Goal: Check status: Check status

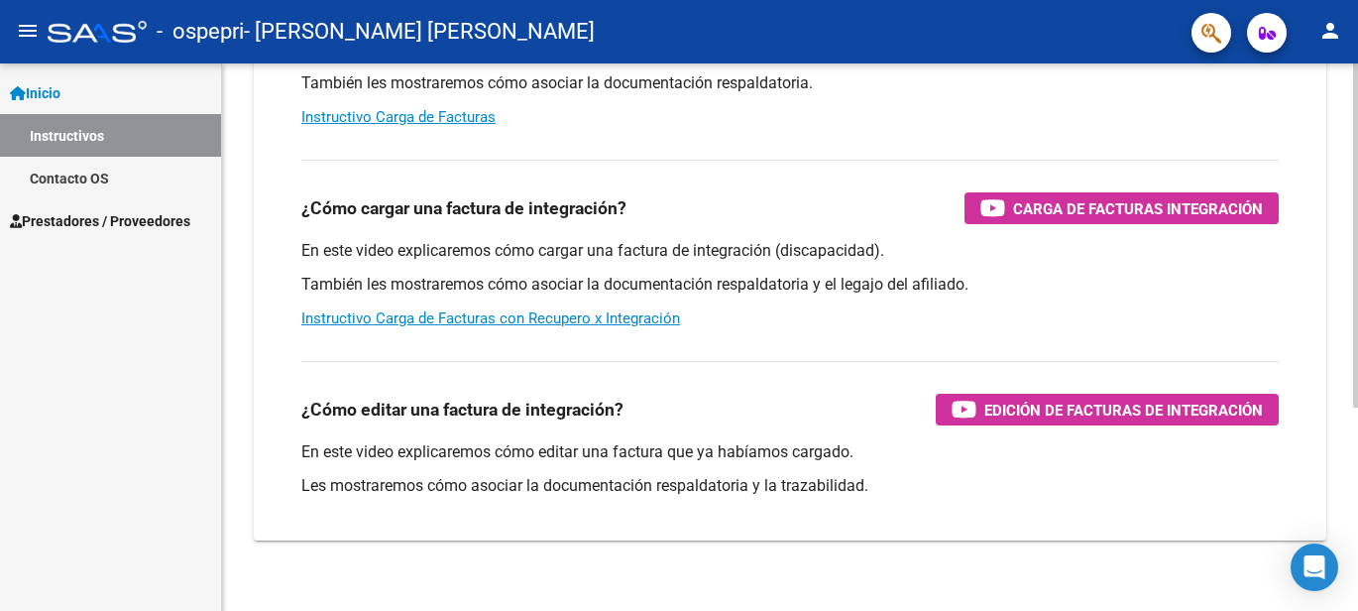
scroll to position [198, 0]
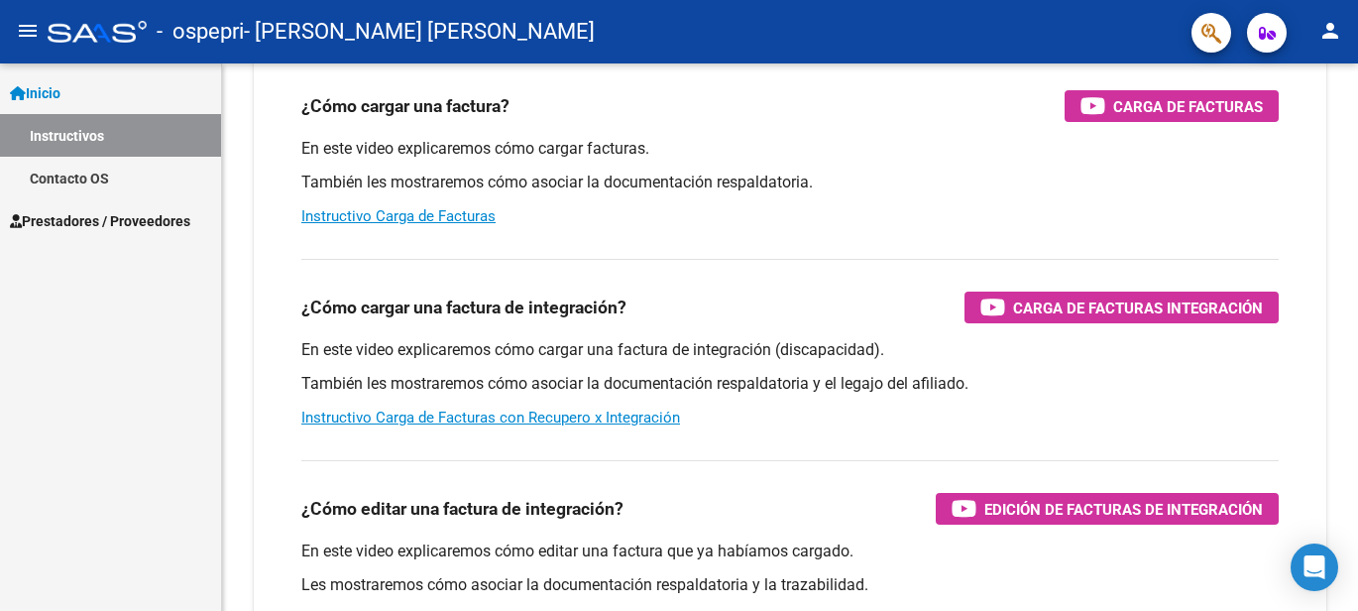
click at [73, 217] on span "Prestadores / Proveedores" at bounding box center [100, 221] width 180 height 22
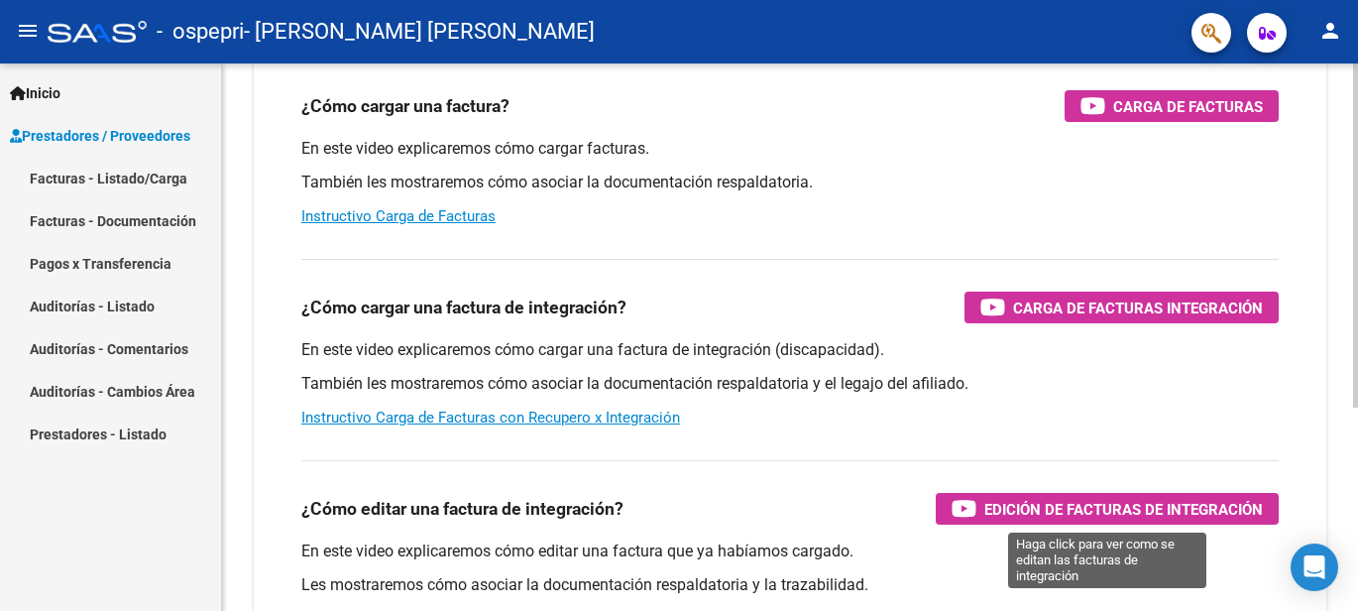
click at [962, 512] on icon "button" at bounding box center [964, 508] width 25 height 23
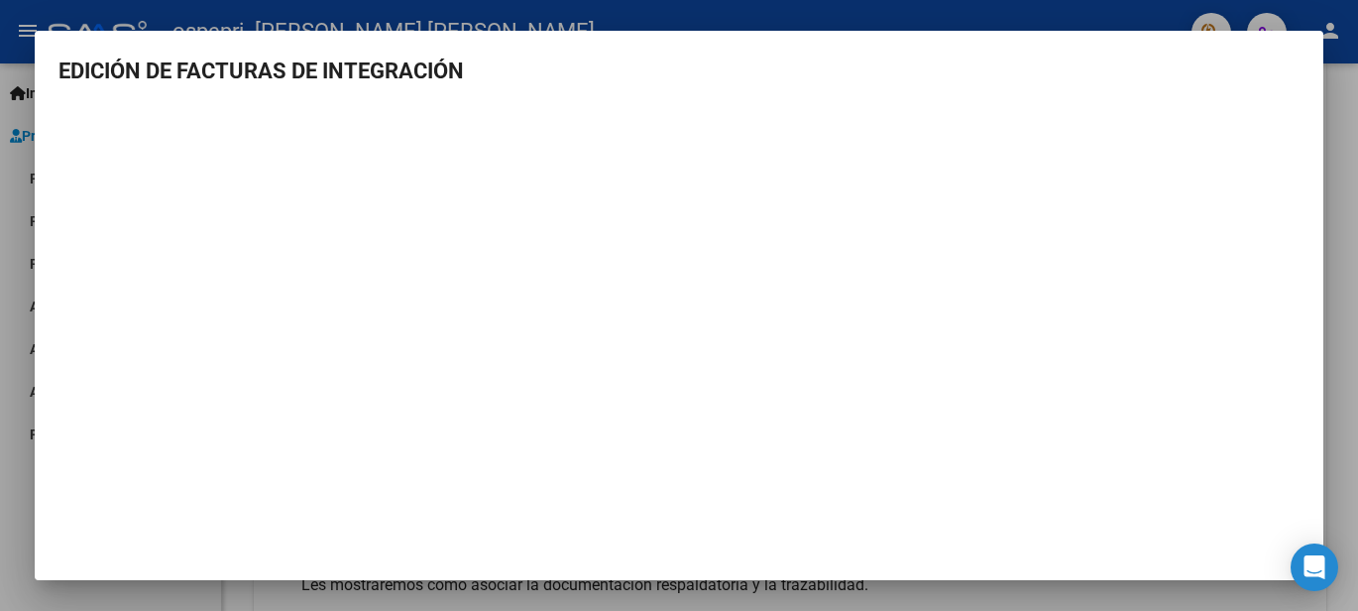
click at [12, 58] on div at bounding box center [679, 305] width 1358 height 611
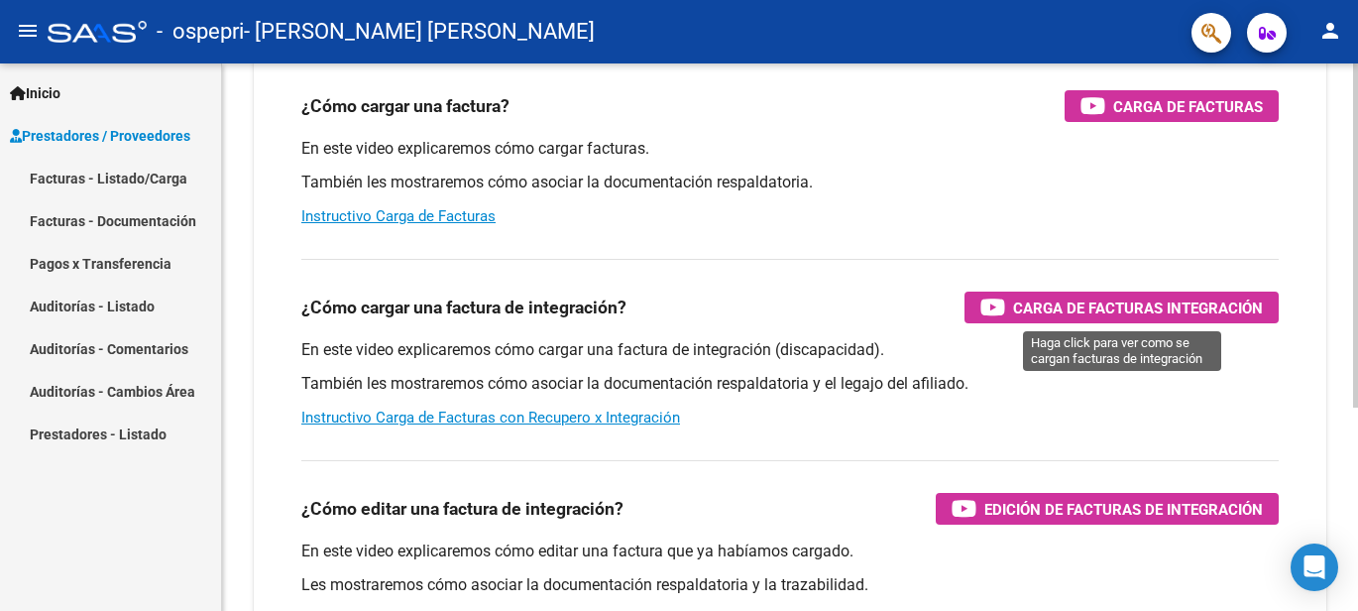
click at [1008, 306] on div "Carga de Facturas Integración" at bounding box center [1121, 307] width 283 height 32
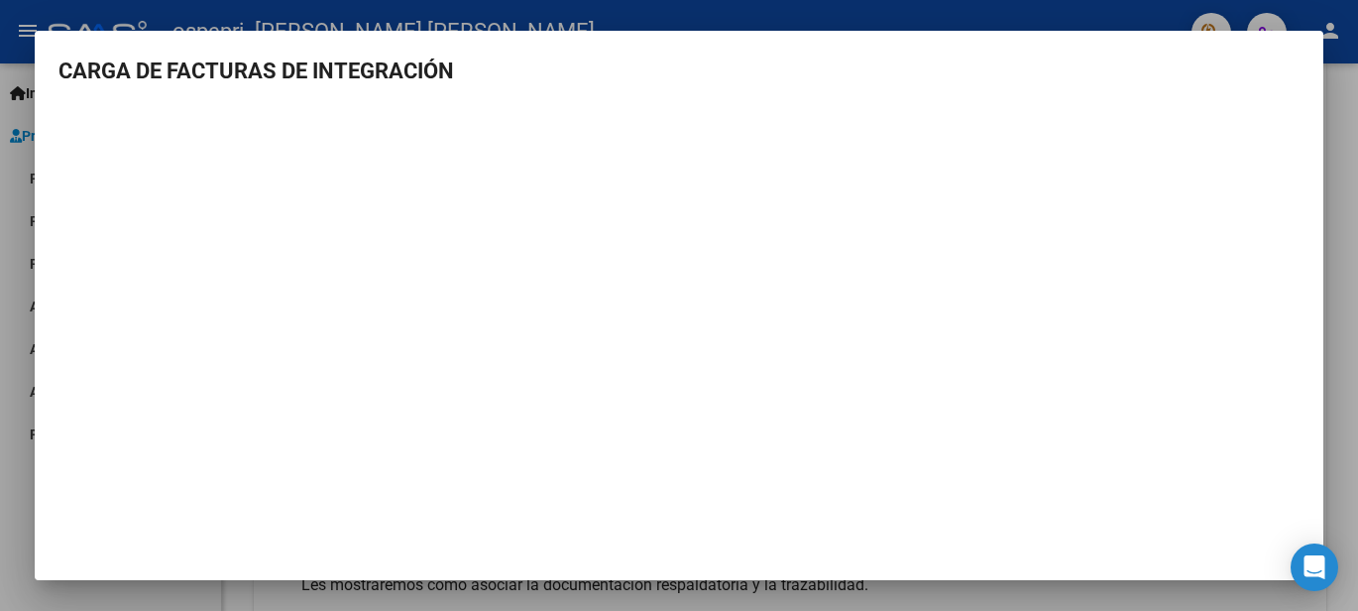
click at [8, 167] on div at bounding box center [679, 305] width 1358 height 611
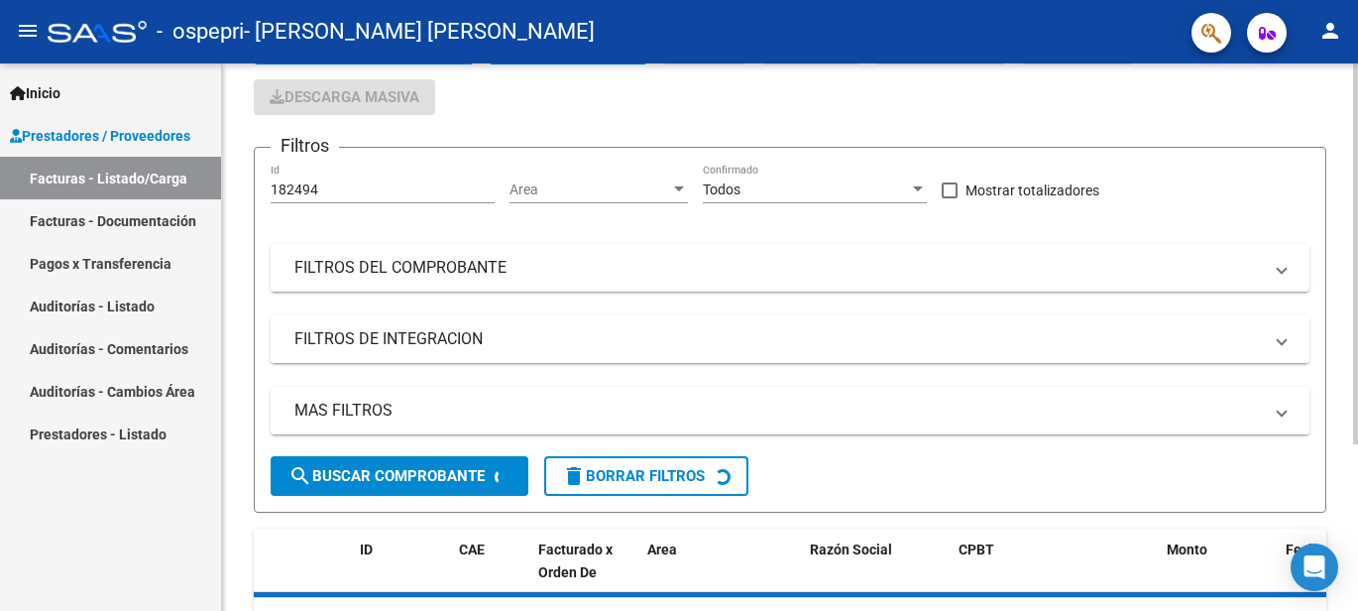
scroll to position [198, 0]
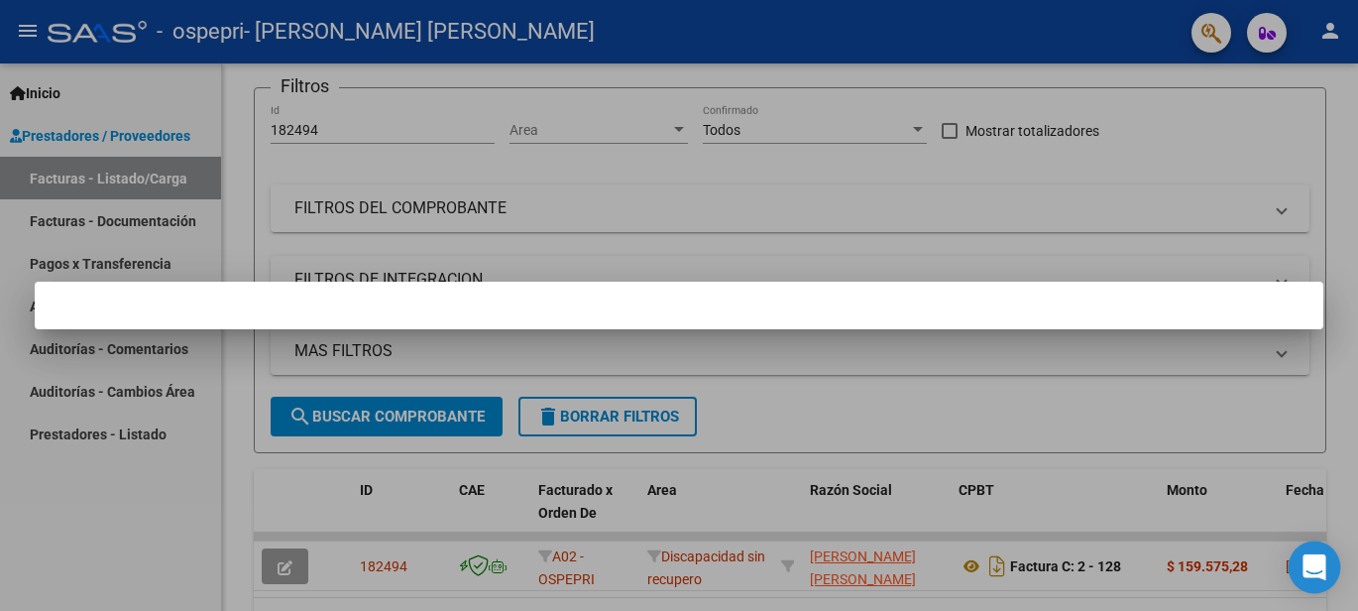
click at [1320, 574] on icon "Open Intercom Messenger" at bounding box center [1314, 567] width 23 height 26
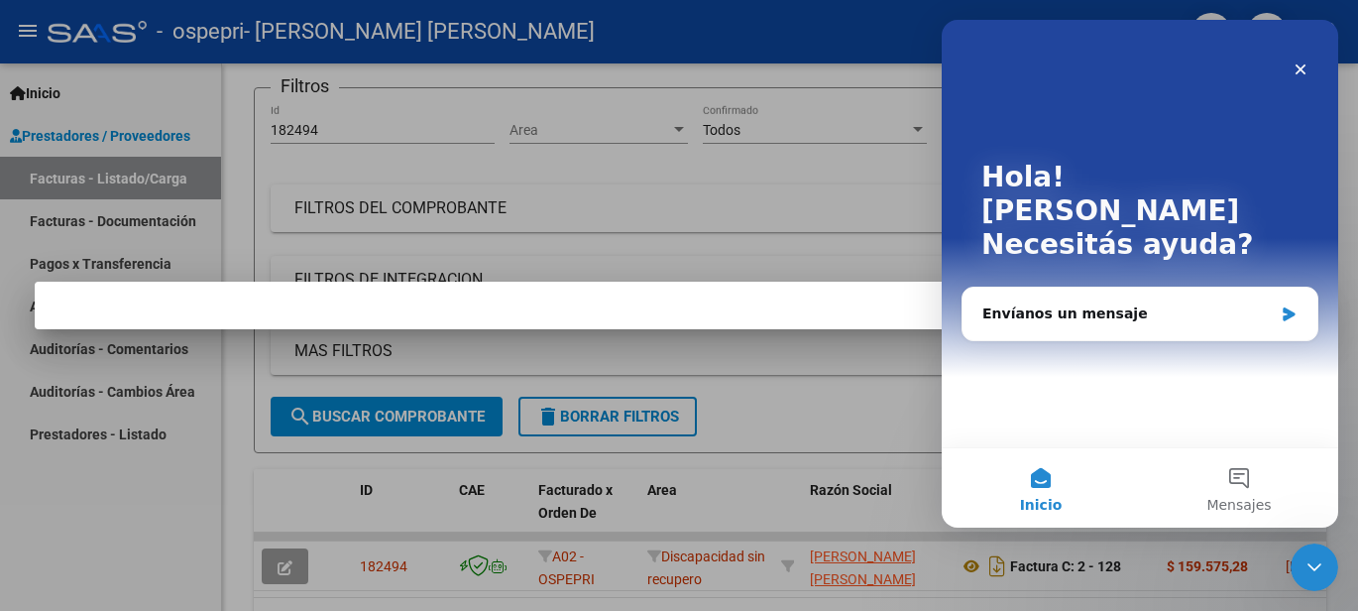
scroll to position [0, 0]
click at [1246, 473] on button "Mensajes" at bounding box center [1239, 487] width 198 height 79
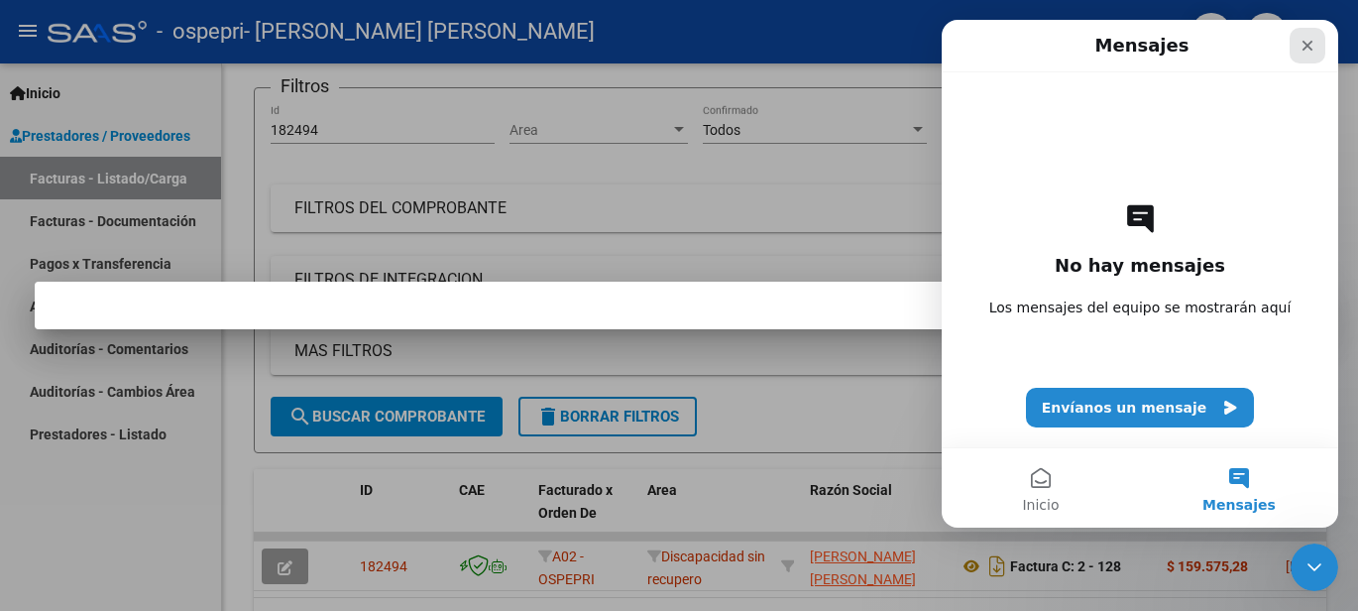
click at [1309, 51] on icon "Cerrar" at bounding box center [1308, 46] width 16 height 16
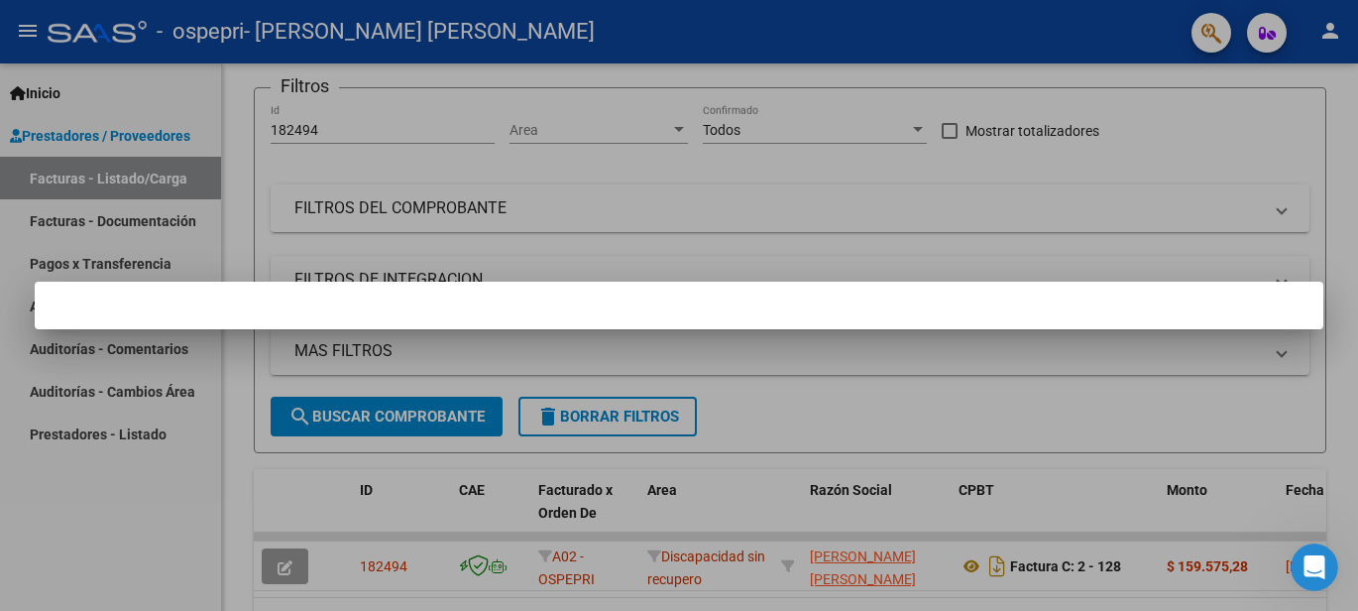
click at [1317, 605] on div at bounding box center [679, 305] width 1358 height 611
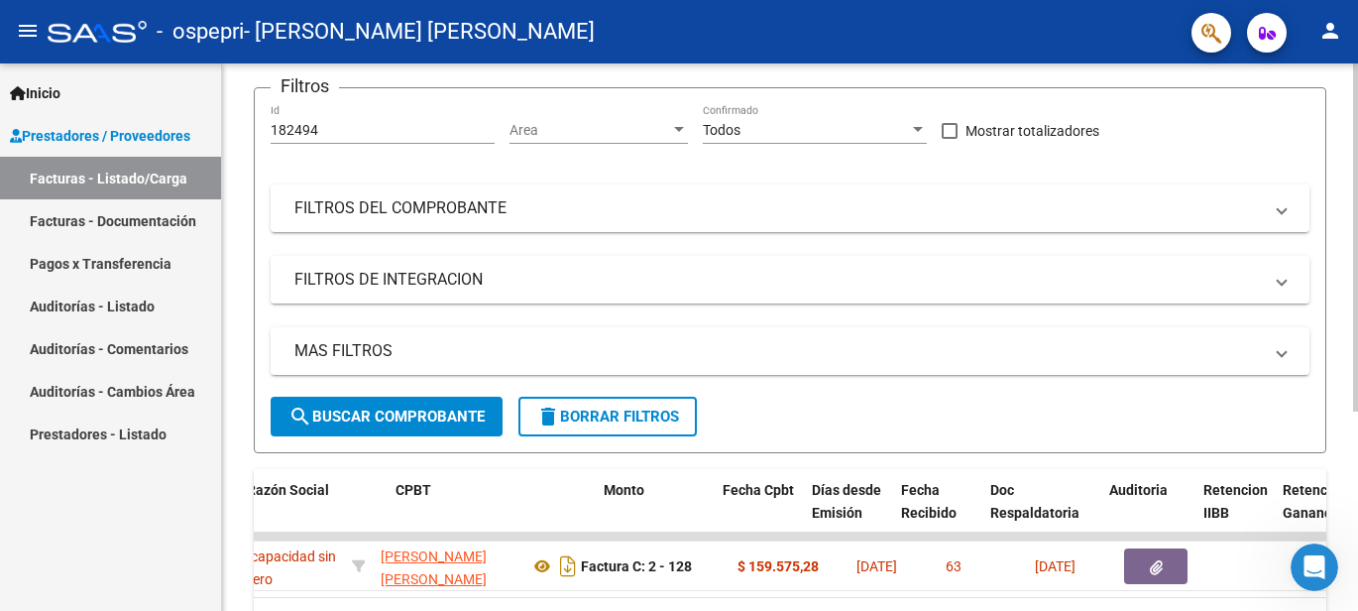
scroll to position [0, 628]
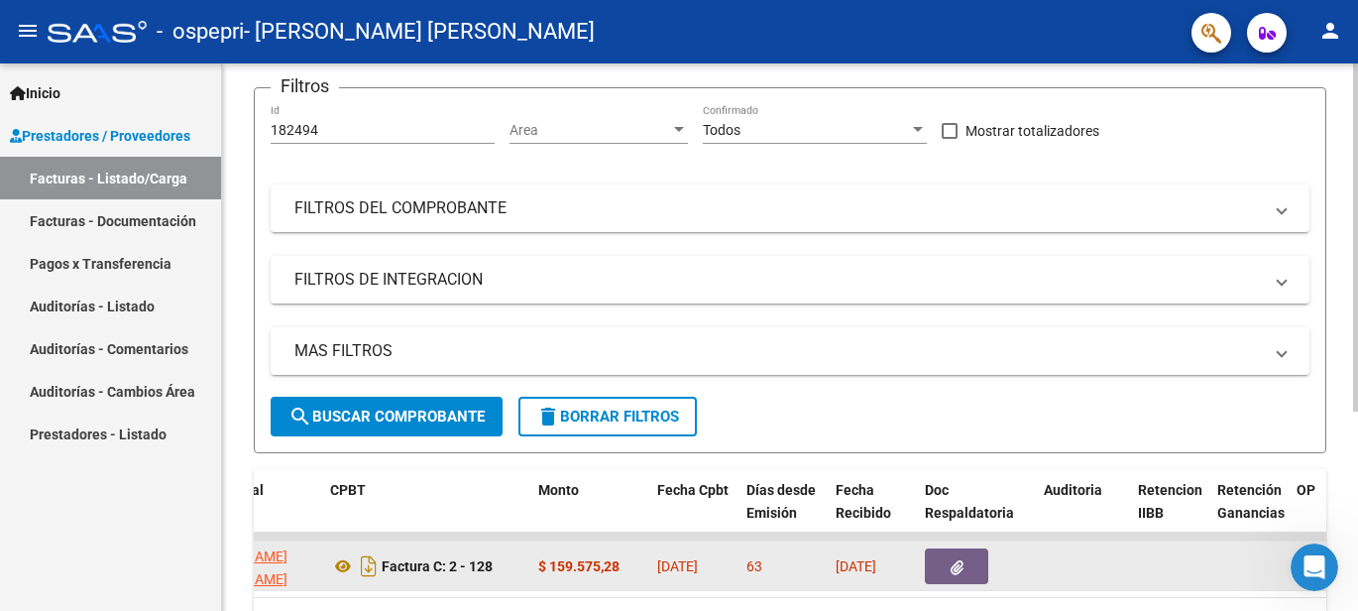
click at [951, 566] on icon "button" at bounding box center [957, 567] width 13 height 15
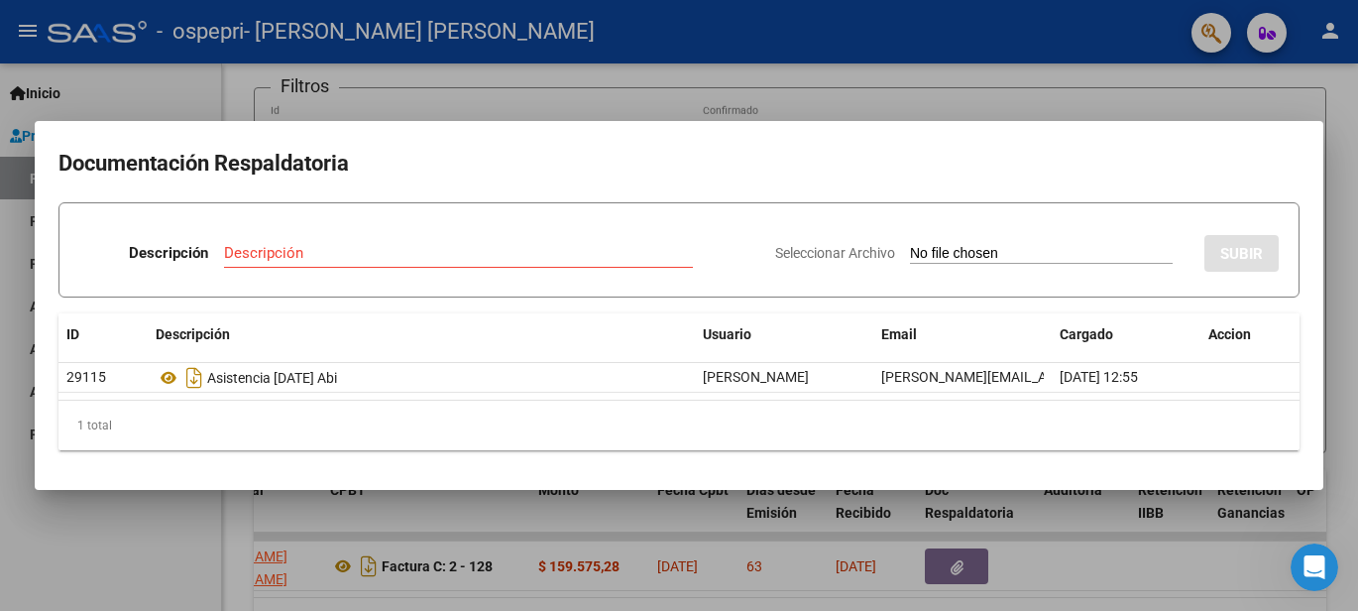
click at [1207, 574] on div at bounding box center [679, 305] width 1358 height 611
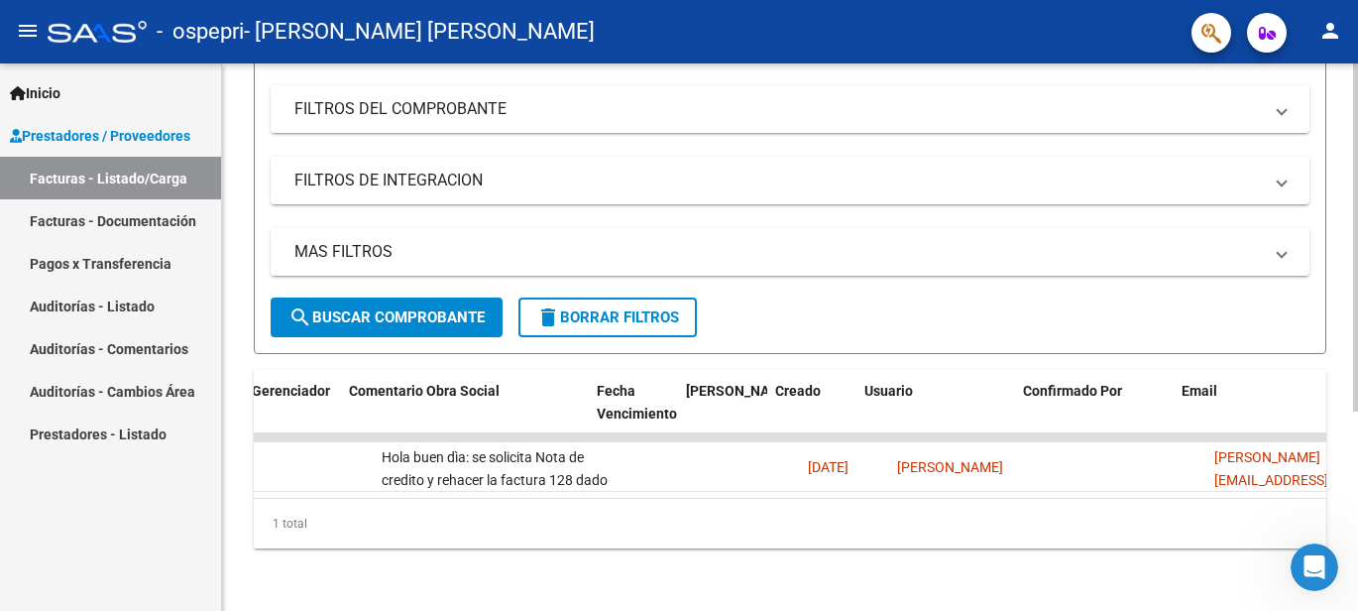
scroll to position [0, 3107]
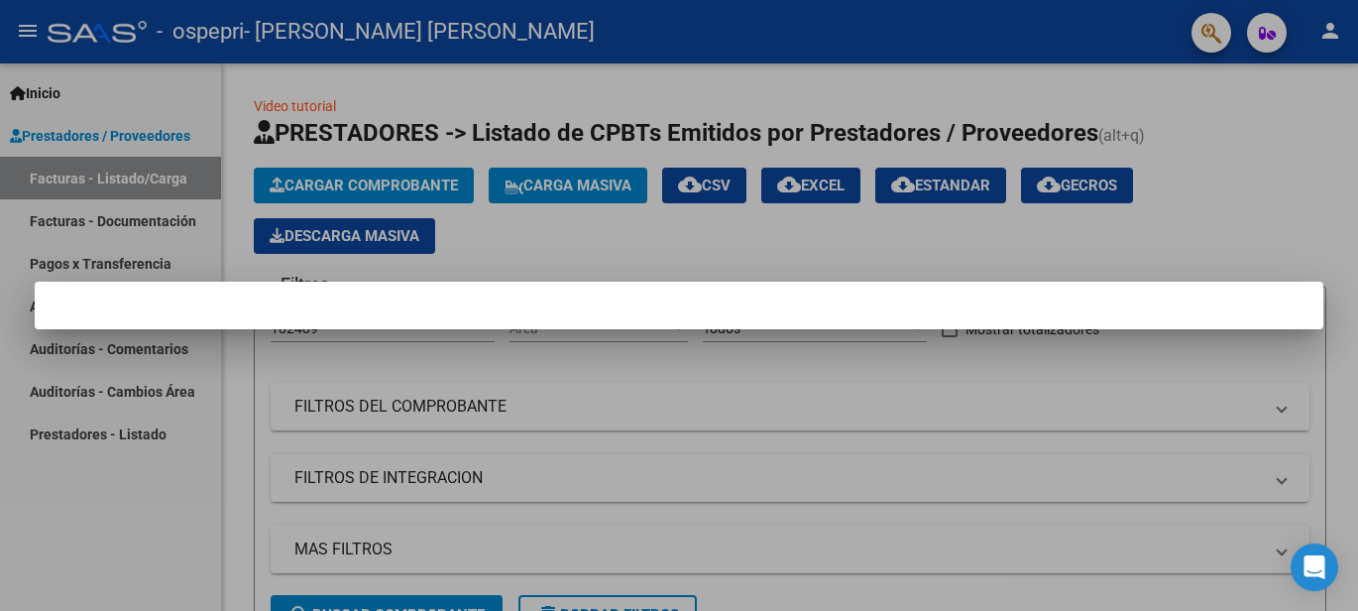
click at [1043, 369] on div at bounding box center [679, 305] width 1358 height 611
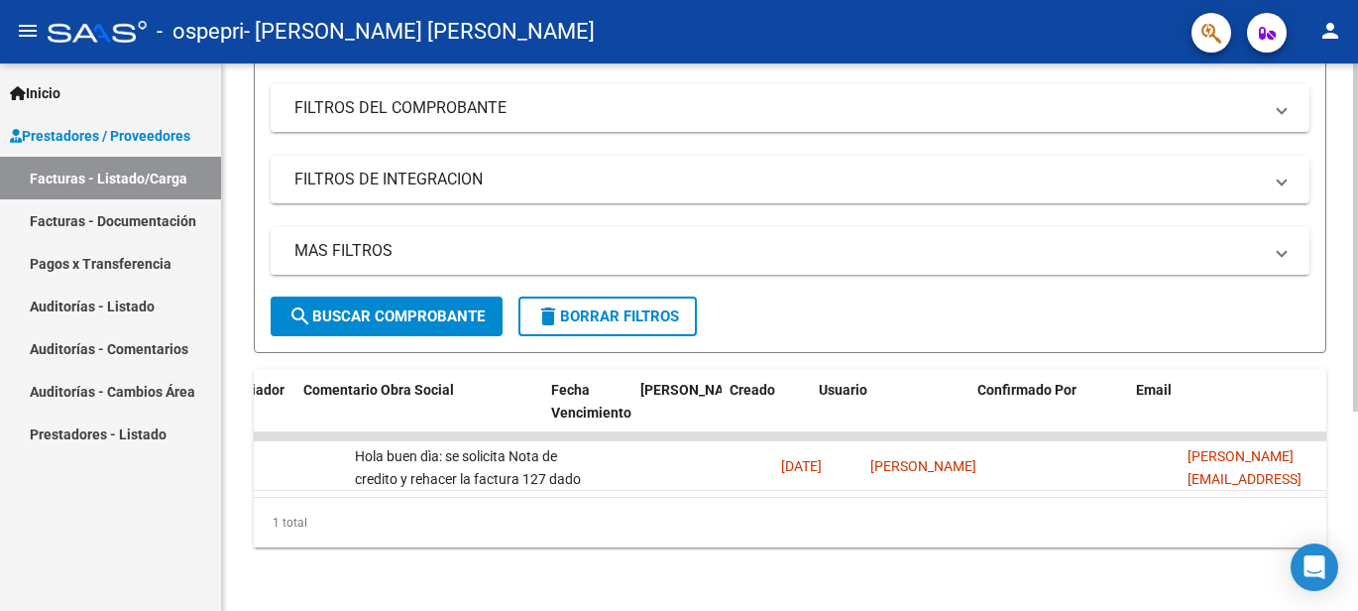
scroll to position [0, 3107]
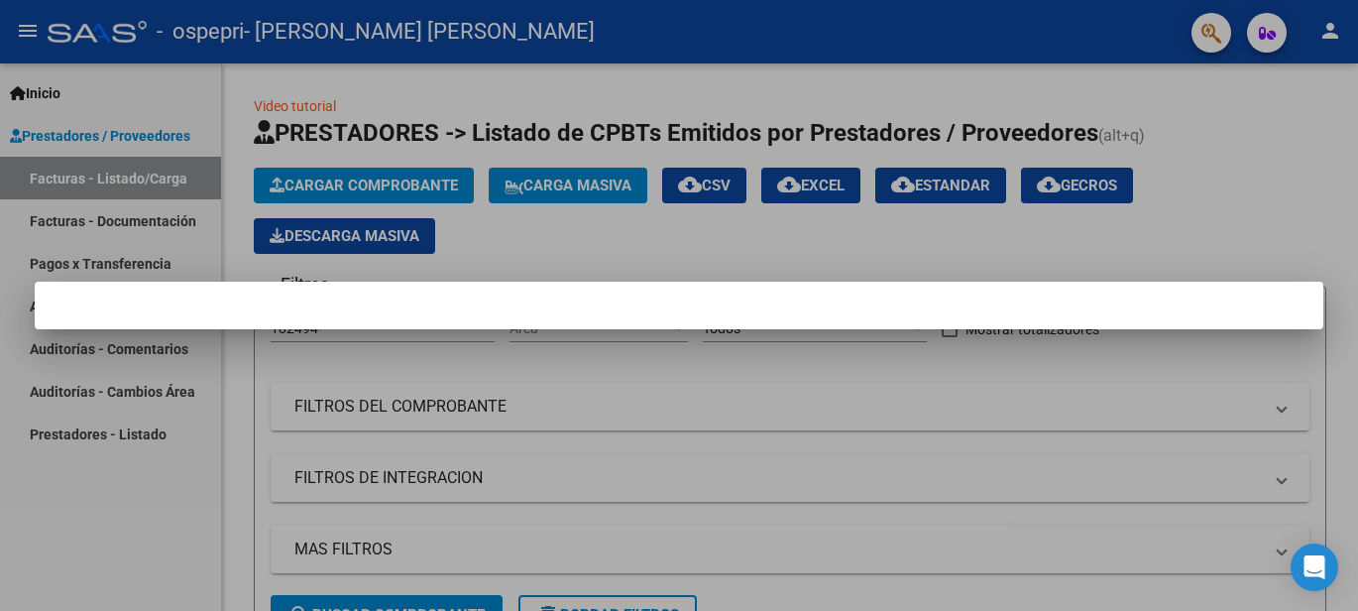
click at [1101, 379] on div at bounding box center [679, 305] width 1358 height 611
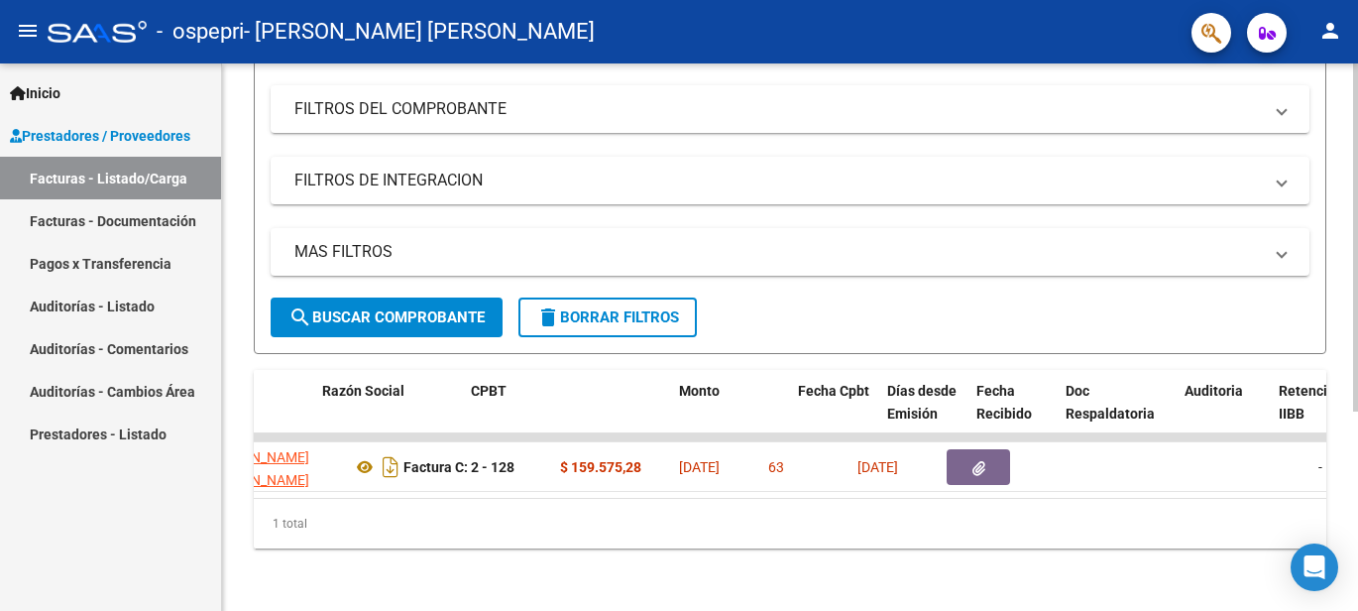
scroll to position [0, 448]
